Goal: Transaction & Acquisition: Register for event/course

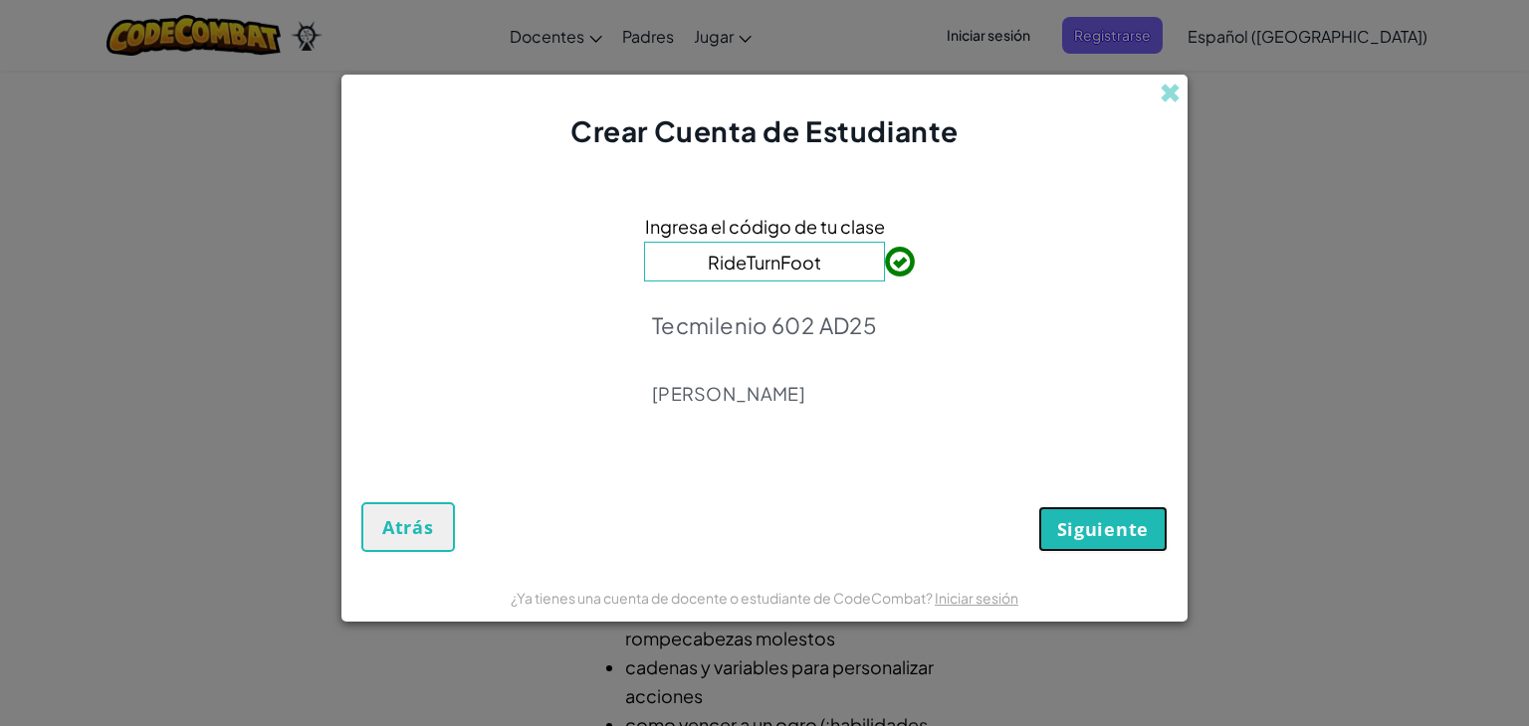
click at [1079, 534] on font "Siguiente" at bounding box center [1103, 529] width 92 height 24
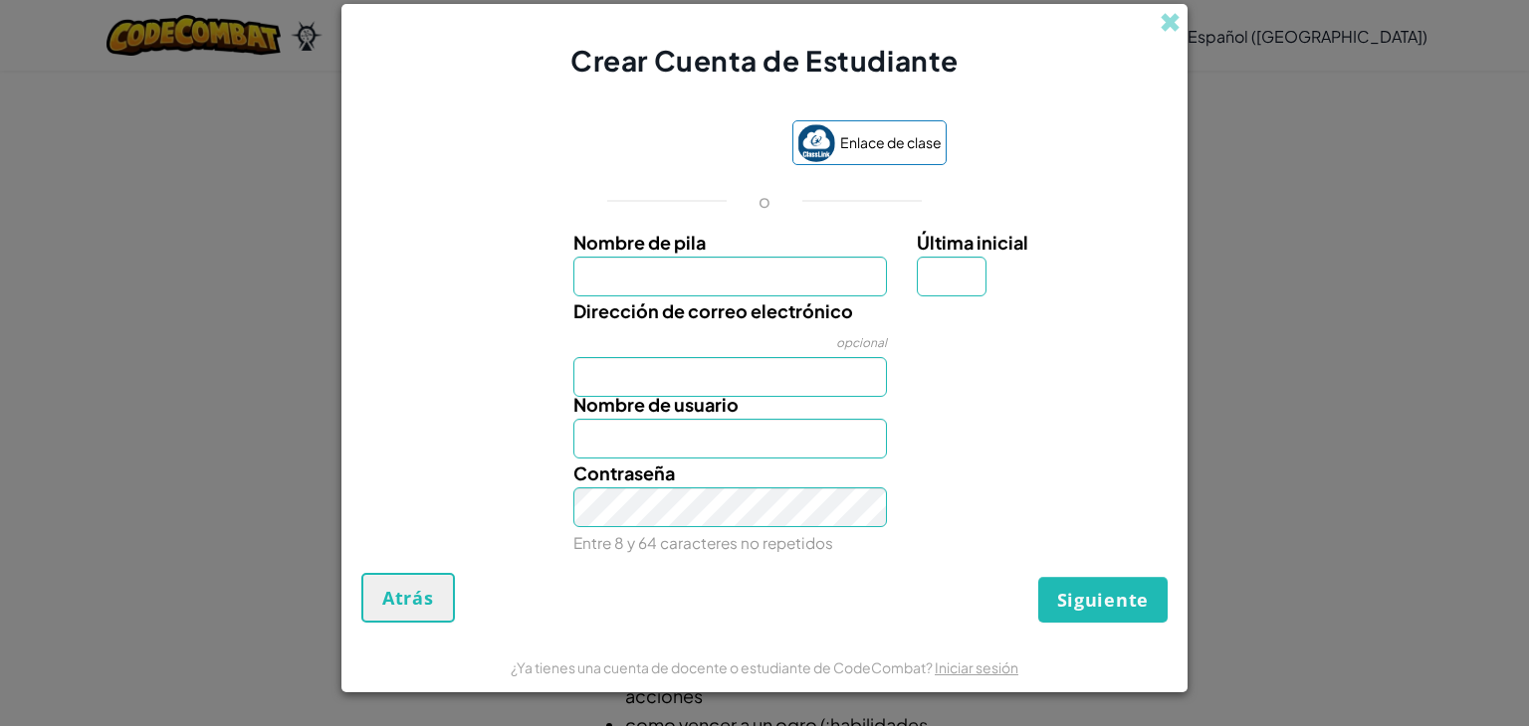
click at [756, 292] on input "Nombre de pila" at bounding box center [730, 277] width 314 height 40
type input "[PERSON_NAME]"
click at [750, 362] on input "Dirección de correo electrónico" at bounding box center [730, 377] width 314 height 40
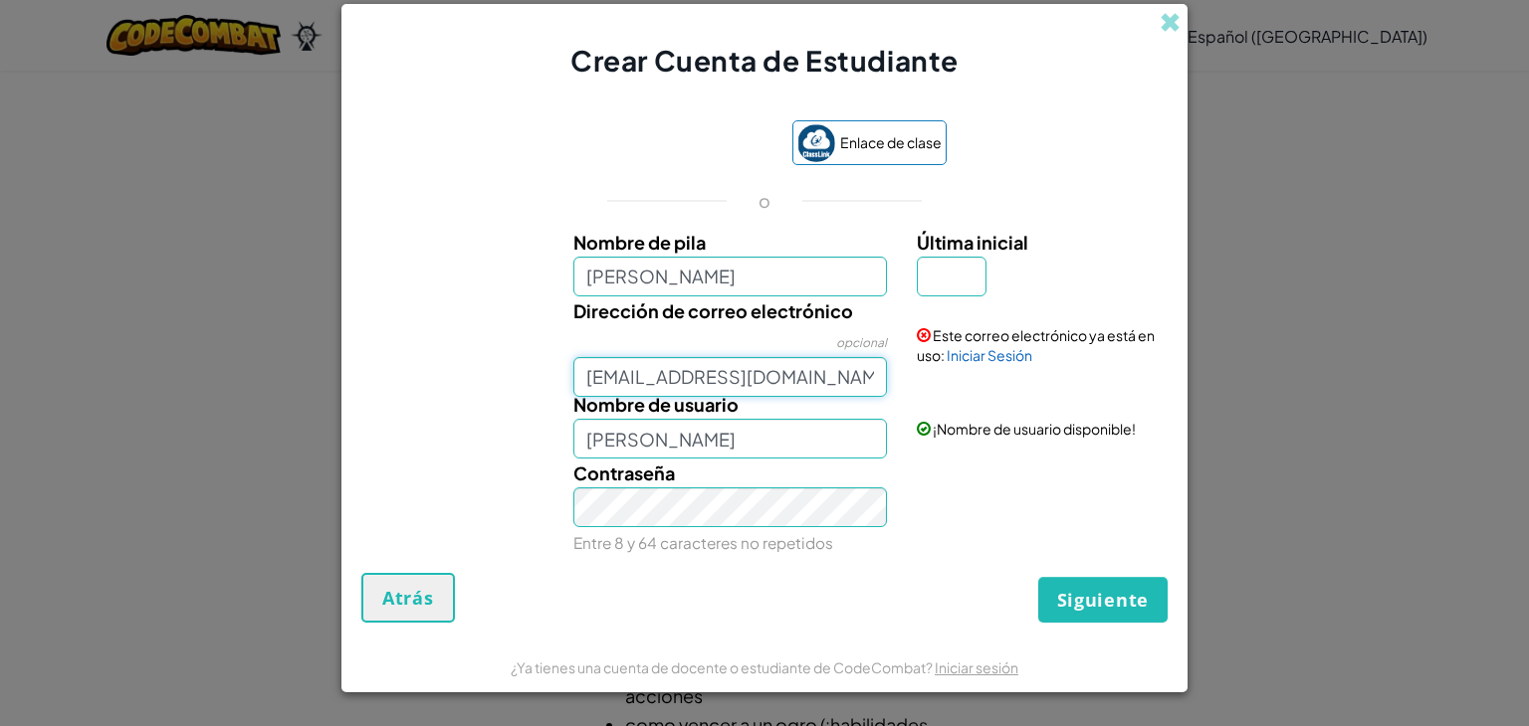
click at [663, 377] on input "[EMAIL_ADDRESS][DOMAIN_NAME]" at bounding box center [730, 377] width 314 height 40
type input "[EMAIL_ADDRESS][DOMAIN_NAME]"
click at [1038, 577] on button "Siguiente" at bounding box center [1102, 600] width 129 height 46
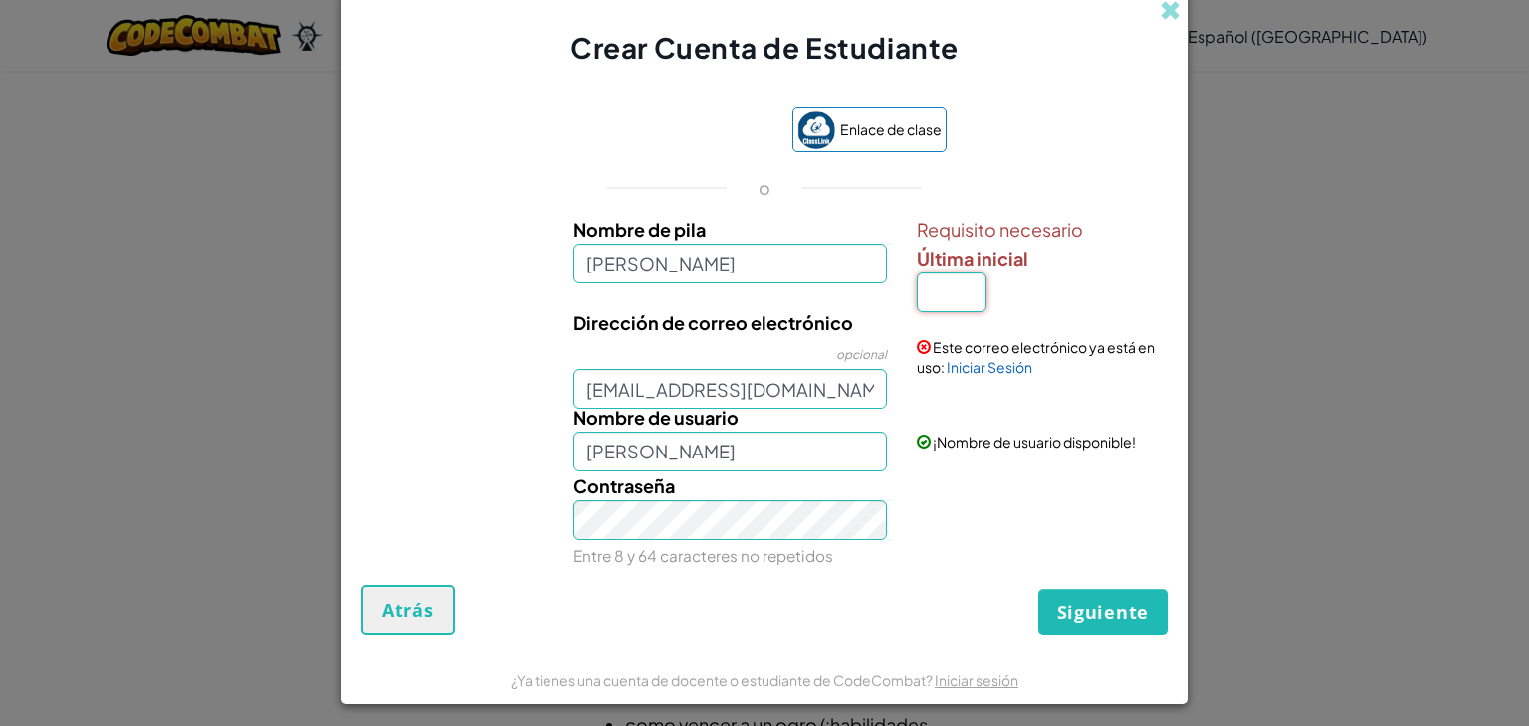
click at [947, 300] on input "Última inicial" at bounding box center [952, 293] width 70 height 40
type input "z"
type input "[PERSON_NAME]"
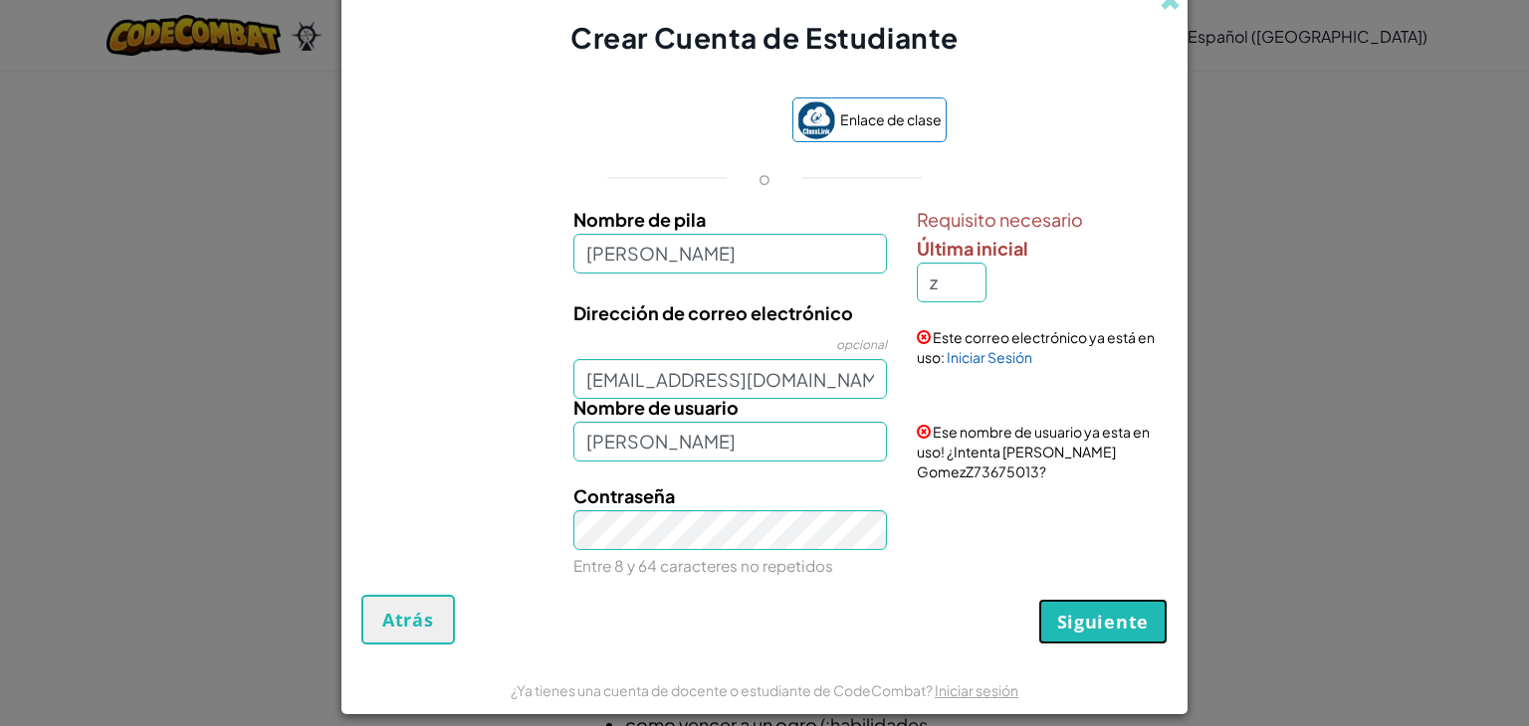
click at [1069, 629] on font "Siguiente" at bounding box center [1103, 622] width 92 height 24
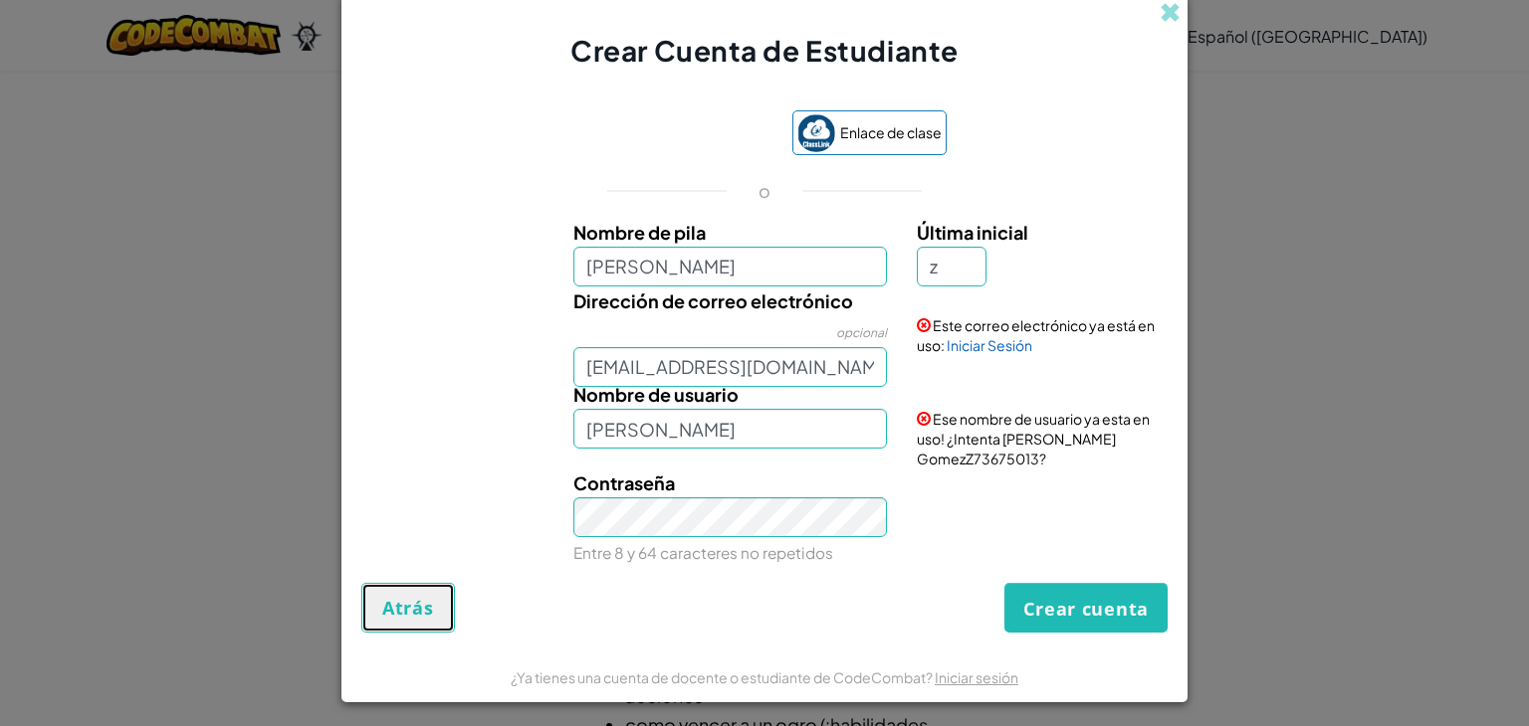
click at [395, 625] on button "Atrás" at bounding box center [408, 608] width 94 height 50
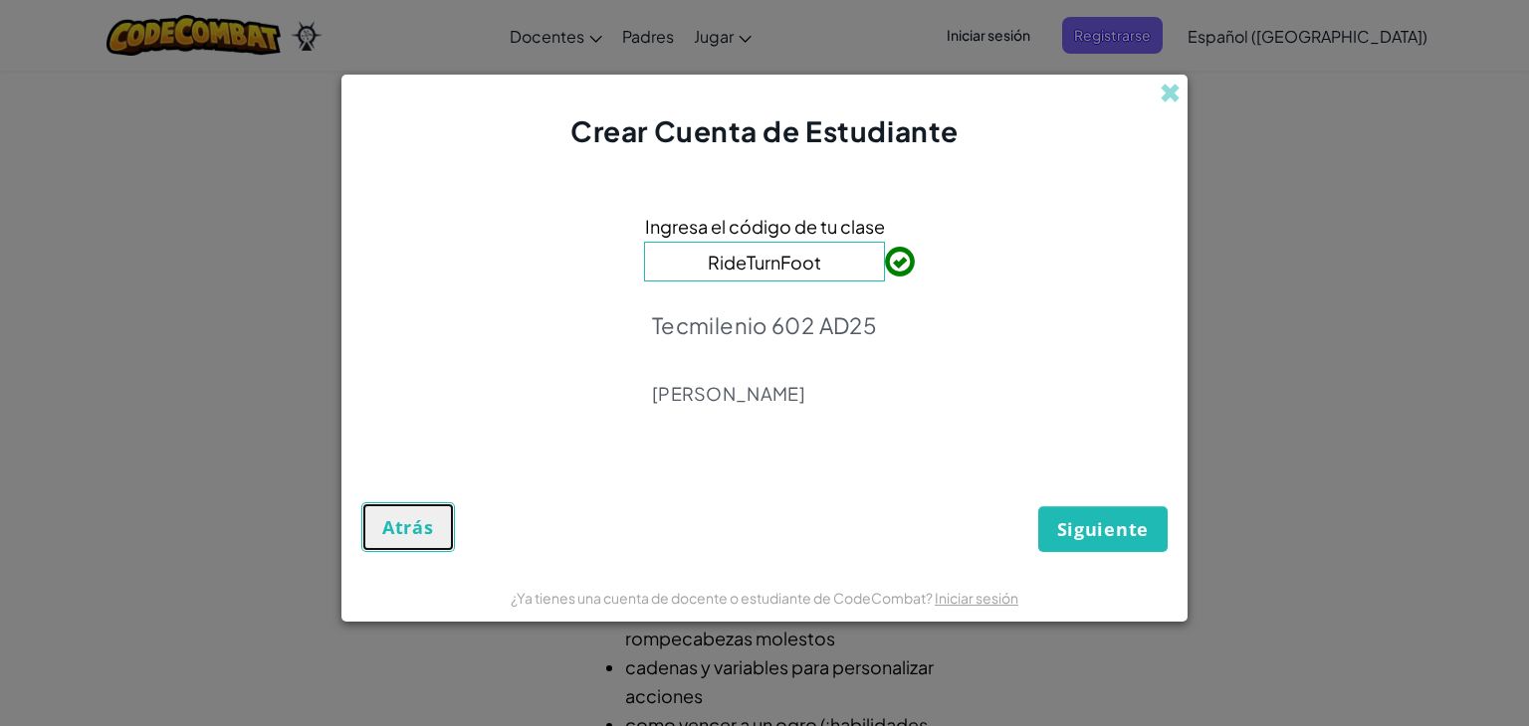
drag, startPoint x: 395, startPoint y: 625, endPoint x: 380, endPoint y: 528, distance: 97.7
click at [380, 528] on button "Atrás" at bounding box center [408, 528] width 94 height 50
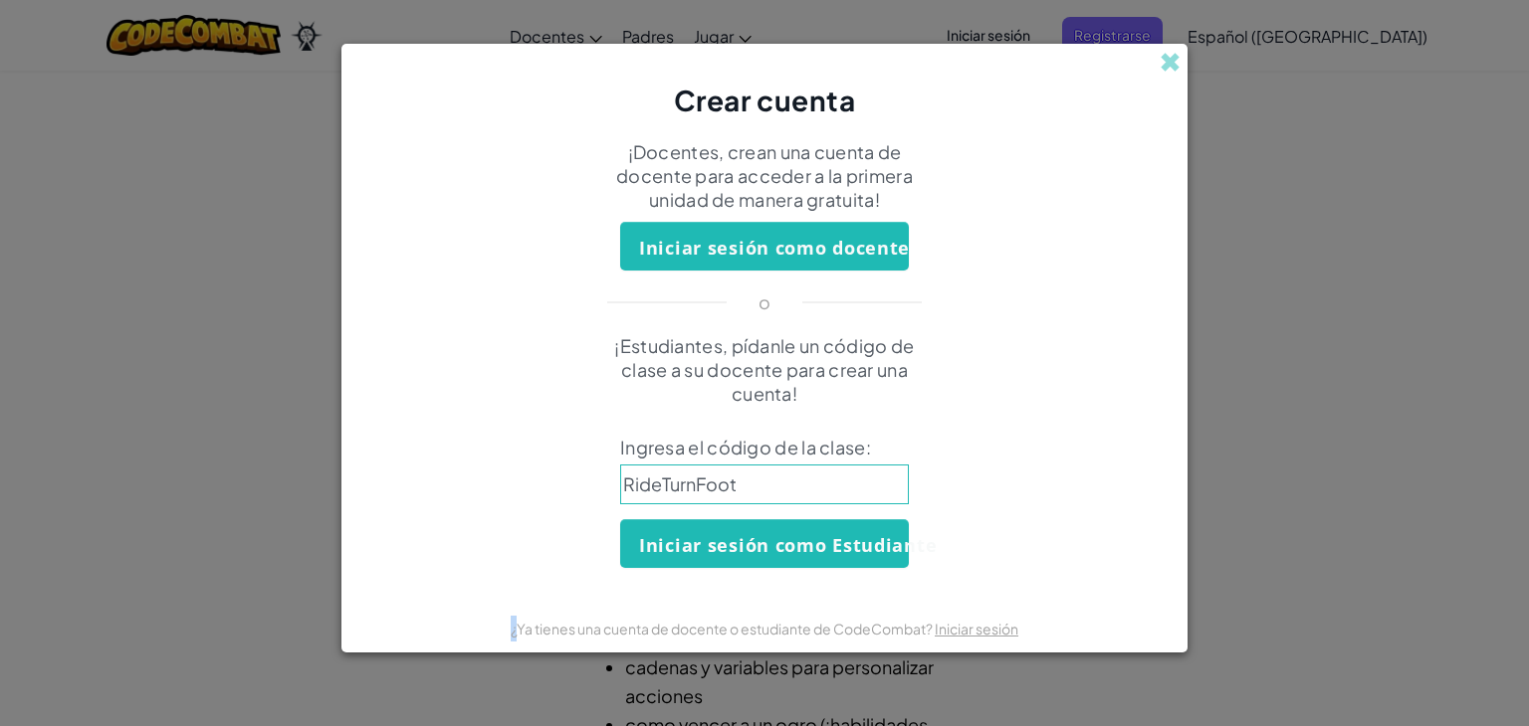
click at [380, 528] on div "¡Estudiantes, pídanle un código de clase a su docente para crear una cuenta! In…" at bounding box center [764, 451] width 806 height 234
click at [1175, 62] on span at bounding box center [1169, 62] width 21 height 21
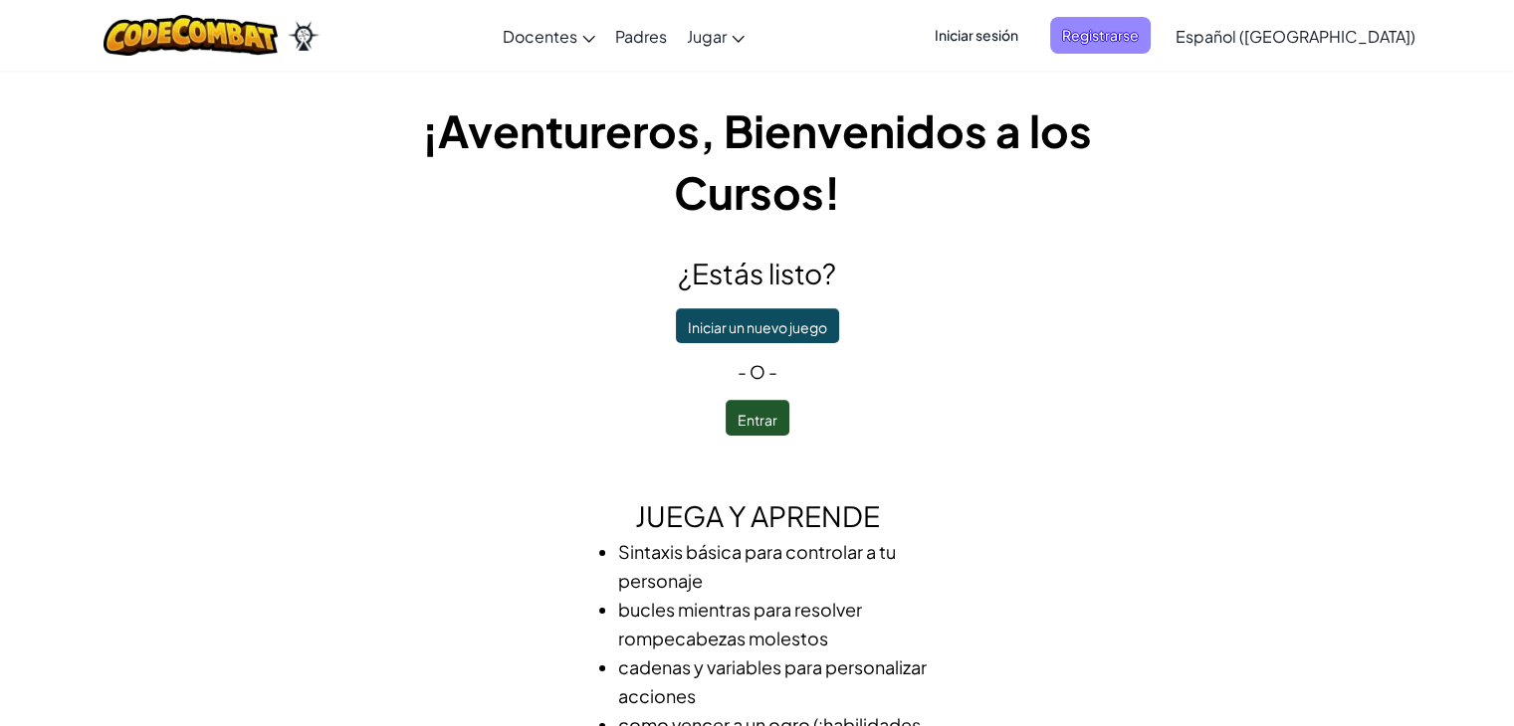
click at [1138, 44] on font "Registrarse" at bounding box center [1100, 35] width 77 height 21
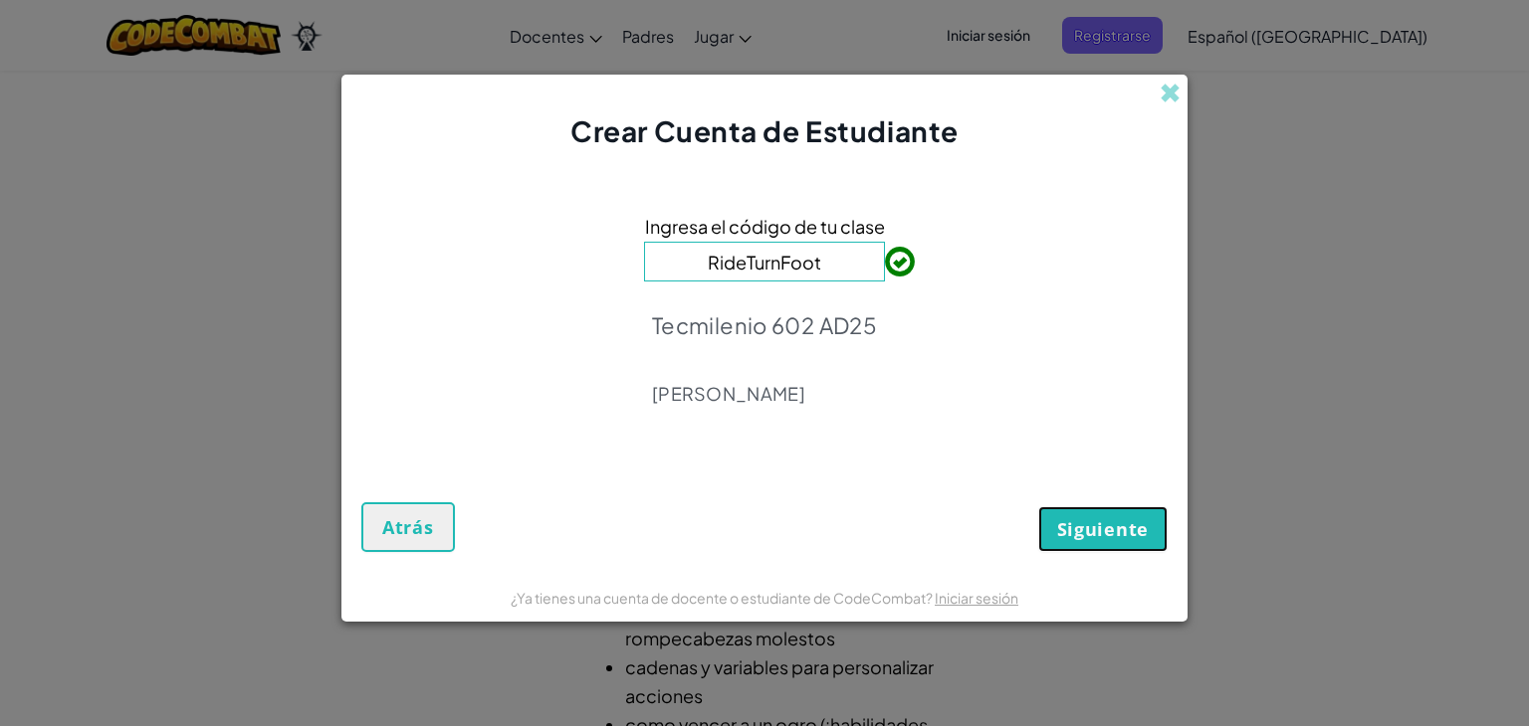
click at [1095, 538] on font "Siguiente" at bounding box center [1103, 529] width 92 height 24
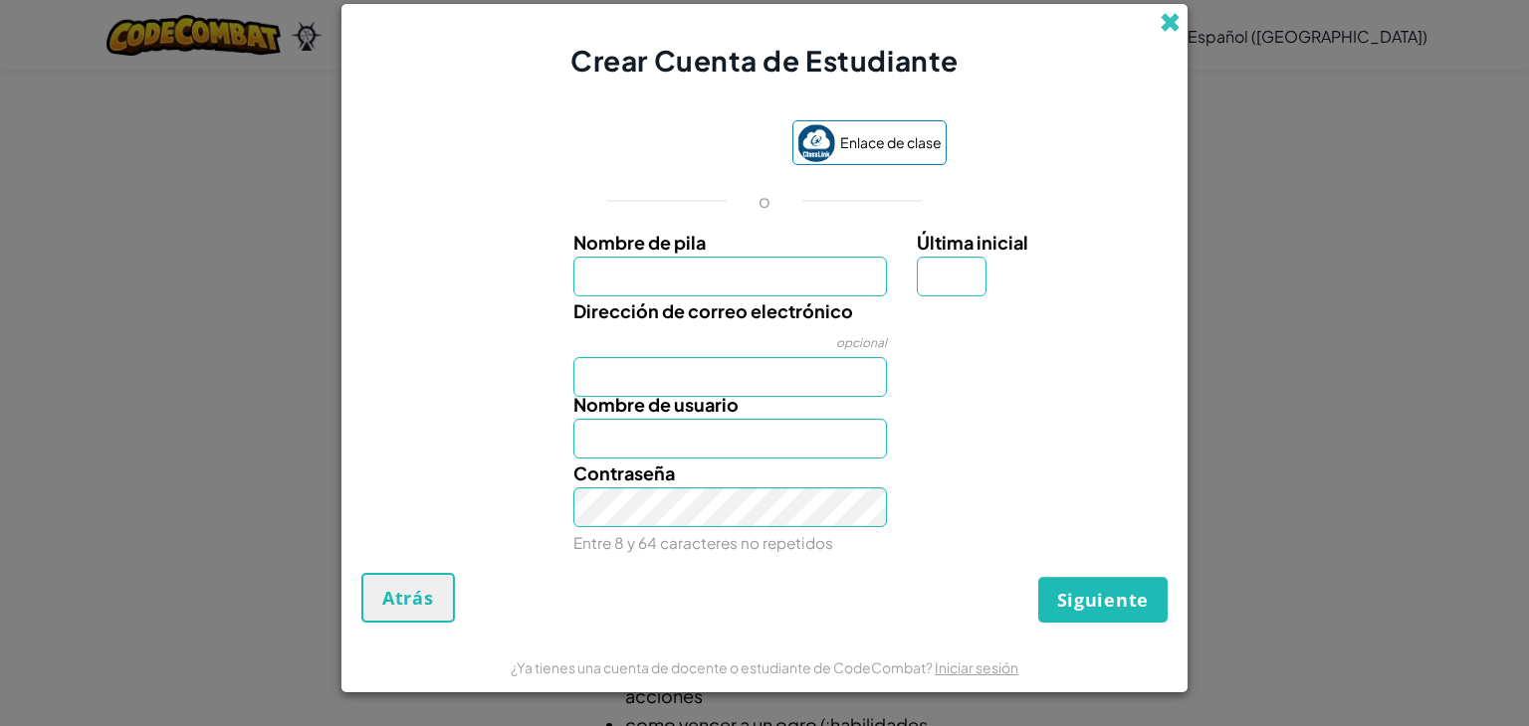
click at [1162, 23] on span at bounding box center [1169, 22] width 21 height 21
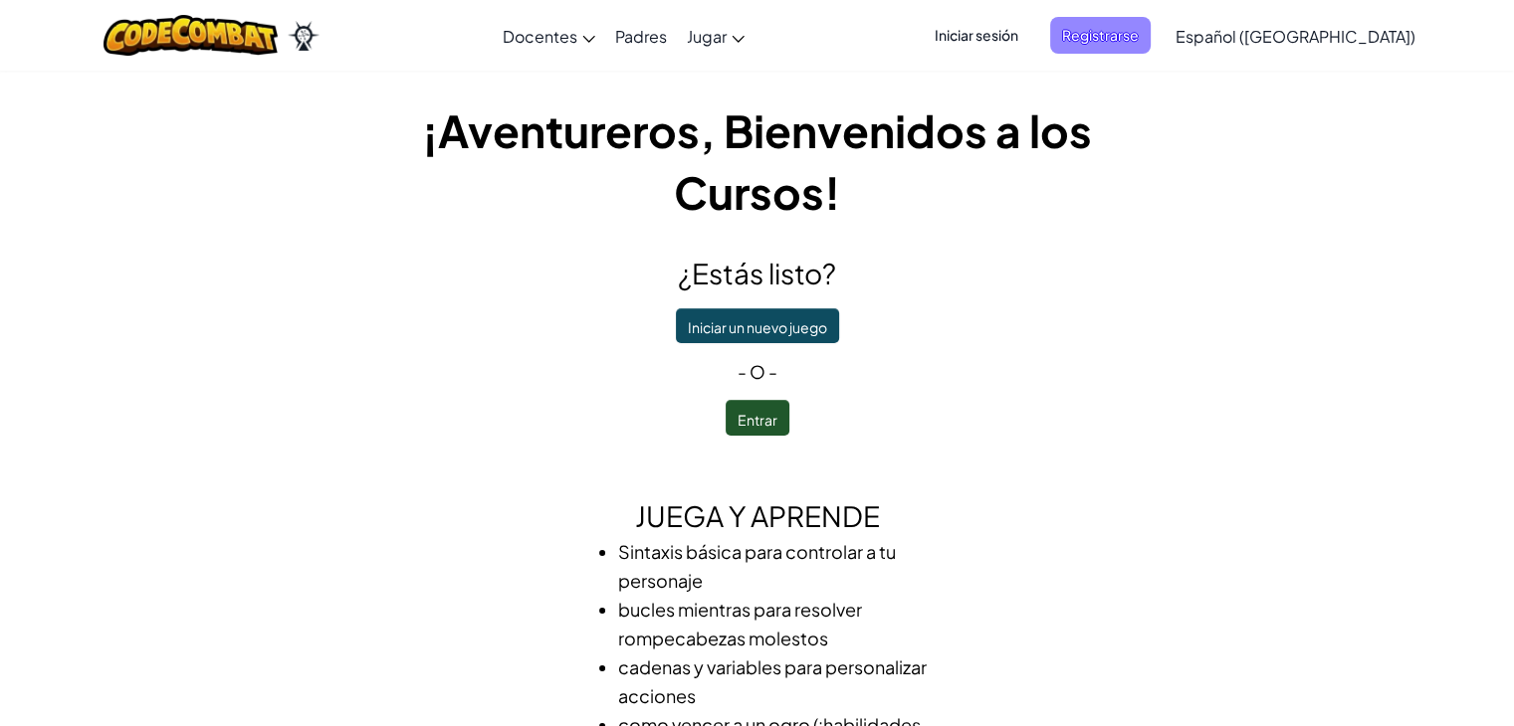
click at [1138, 34] on font "Registrarse" at bounding box center [1100, 35] width 77 height 18
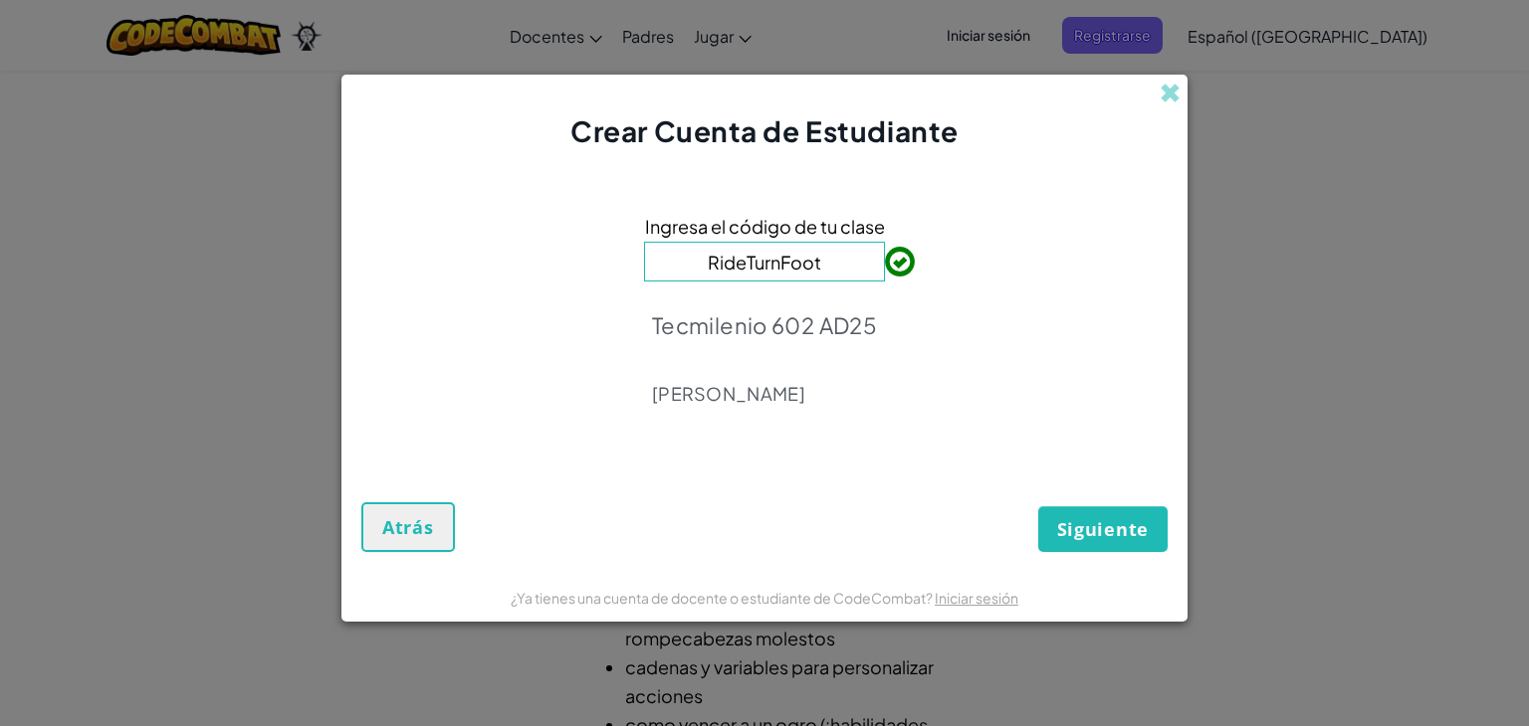
click at [1172, 108] on div "Crear Cuenta de Estudiante" at bounding box center [764, 113] width 846 height 77
click at [1172, 100] on span at bounding box center [1169, 93] width 21 height 21
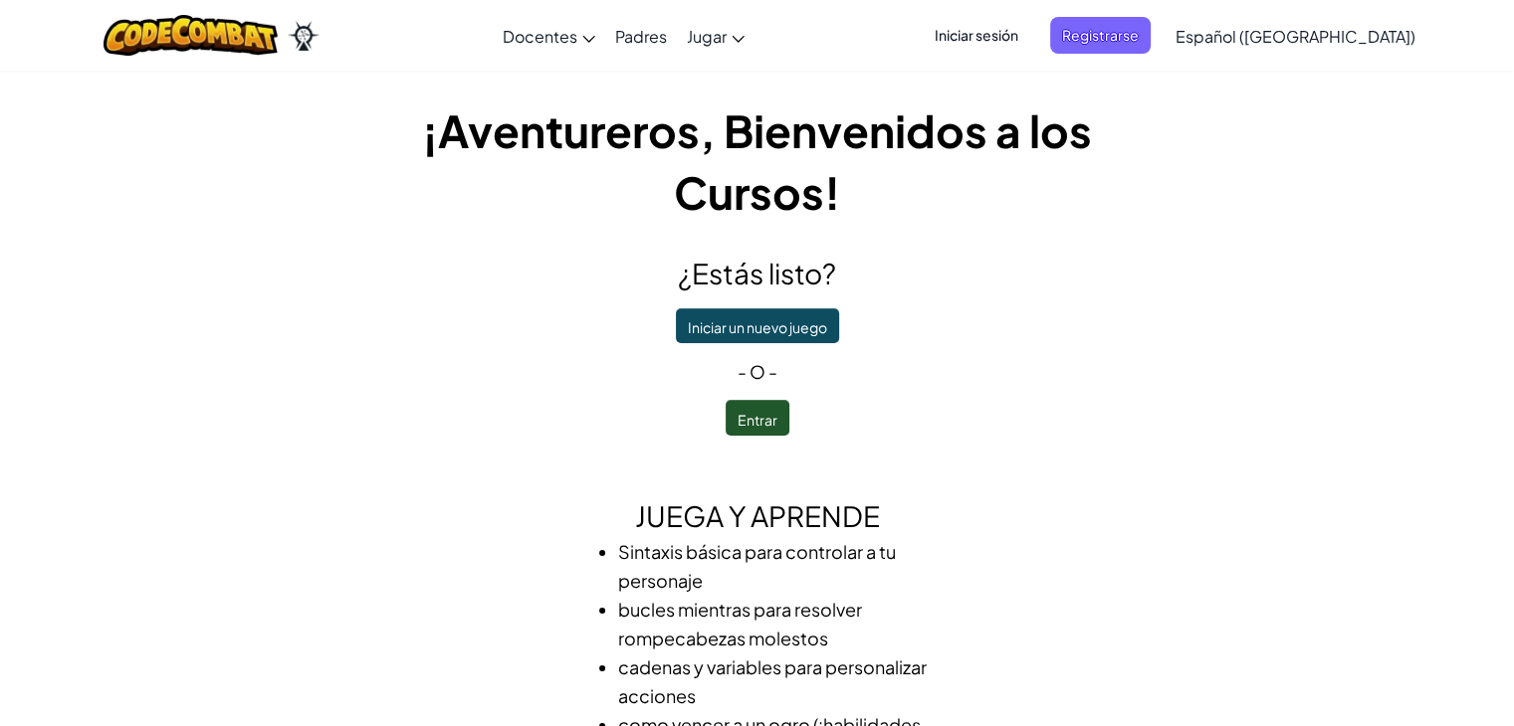
click at [1018, 40] on font "Iniciar sesión" at bounding box center [976, 35] width 84 height 18
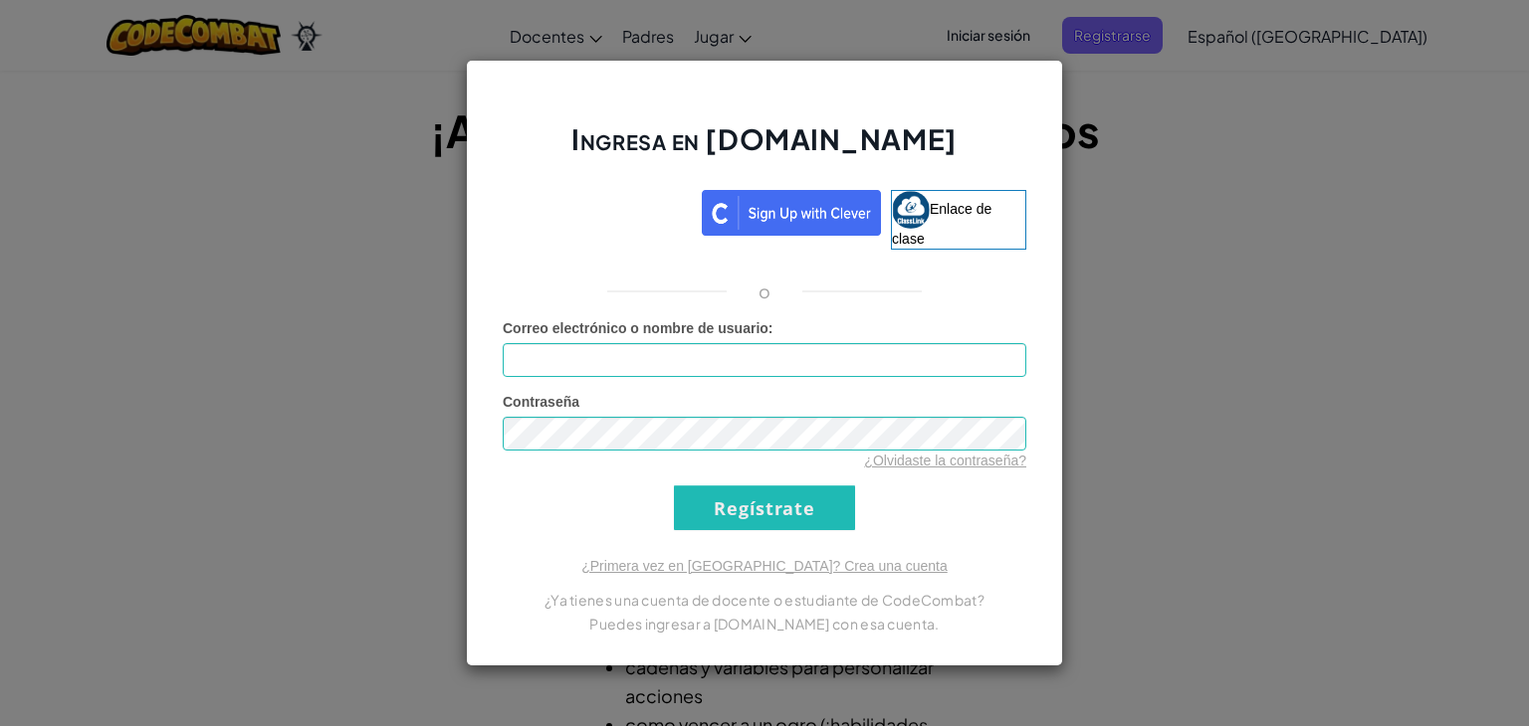
click at [1123, 134] on div "Ingresa en [DOMAIN_NAME] Enlace de clase o Error desconocido. Correo electrónic…" at bounding box center [764, 363] width 1529 height 726
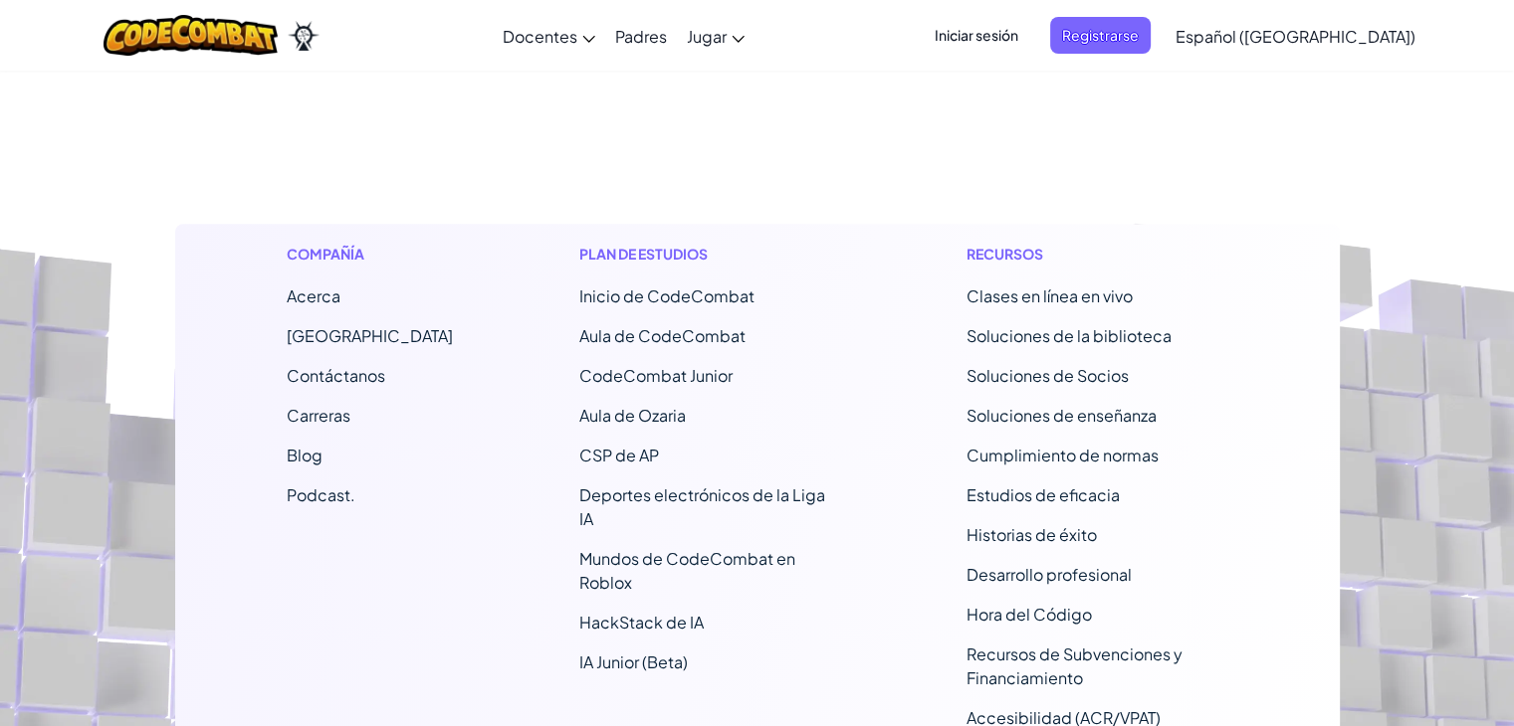
scroll to position [912, 0]
